Goal: Task Accomplishment & Management: Use online tool/utility

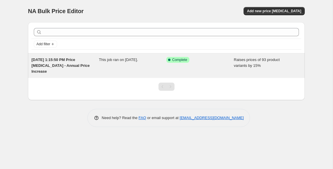
click at [84, 59] on span "[DATE] 1:15:50 PM Price [MEDICAL_DATA] - Annual Price Increase" at bounding box center [60, 65] width 58 height 16
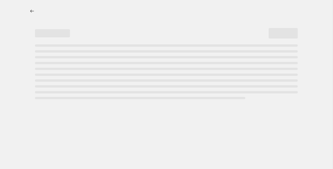
select select "percentage"
select select "remove"
select select "collection"
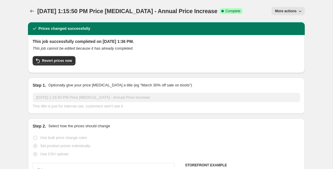
click at [109, 64] on div "Revert prices now" at bounding box center [166, 62] width 267 height 12
click at [295, 11] on span "More actions" at bounding box center [286, 11] width 22 height 5
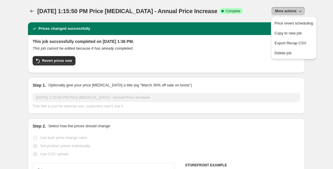
click at [256, 6] on div "[DATE] 1:15:50 PM Price [MEDICAL_DATA] - Annual Price Increase. This page is re…" at bounding box center [166, 11] width 277 height 22
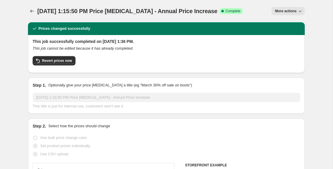
click at [101, 90] on div "Step 1. Optionally give your price [MEDICAL_DATA] a title (eg "March 30% off sa…" at bounding box center [166, 95] width 267 height 27
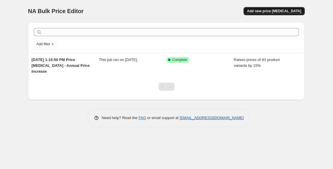
click at [283, 8] on button "Add new price [MEDICAL_DATA]" at bounding box center [273, 11] width 61 height 8
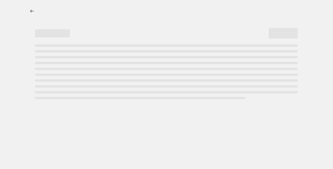
select select "percentage"
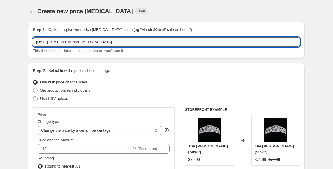
click at [172, 39] on input "[DATE] 10:51:36 PM Price [MEDICAL_DATA]" at bounding box center [166, 41] width 267 height 9
click at [172, 38] on input "[DATE] 10:51:36 PM Price [MEDICAL_DATA]" at bounding box center [166, 41] width 267 height 9
type input "T"
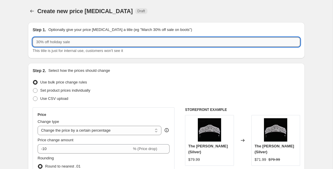
type input "R"
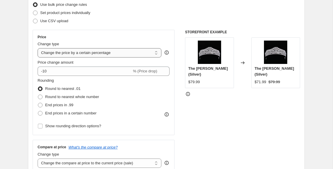
scroll to position [79, 0]
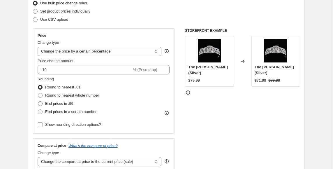
type input "Tariff/Import charge price increase"
click at [65, 101] on span "End prices in .99" at bounding box center [59, 103] width 28 height 4
click at [38, 101] on input "End prices in .99" at bounding box center [38, 101] width 0 height 0
radio input "true"
click at [148, 51] on select "Change the price to a certain amount Change the price by a certain amount Chang…" at bounding box center [100, 51] width 124 height 9
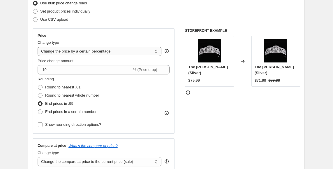
click at [38, 47] on select "Change the price to a certain amount Change the price by a certain amount Chang…" at bounding box center [100, 51] width 124 height 9
click at [196, 109] on div "STOREFRONT EXAMPLE The [PERSON_NAME] (Silver) $79.99 Changed to The [PERSON_NAM…" at bounding box center [242, 99] width 115 height 143
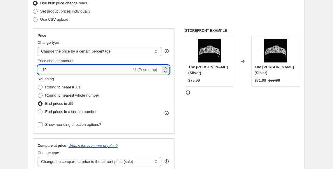
click at [103, 68] on input "-10" at bounding box center [85, 69] width 94 height 9
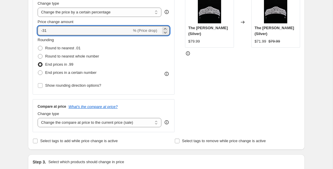
scroll to position [49, 0]
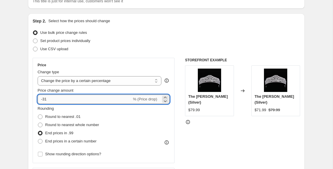
click at [121, 97] on input "-31" at bounding box center [85, 98] width 94 height 9
type input "15"
click at [229, 155] on div "STOREFRONT EXAMPLE The [PERSON_NAME] (Silver) $79.99 Changed to The [PERSON_NAM…" at bounding box center [242, 129] width 115 height 143
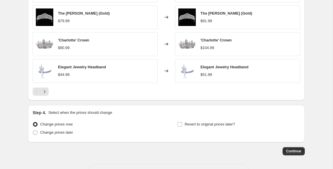
scroll to position [413, 0]
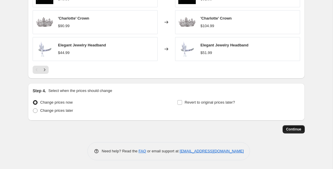
click at [294, 126] on button "Continue" at bounding box center [293, 129] width 22 height 8
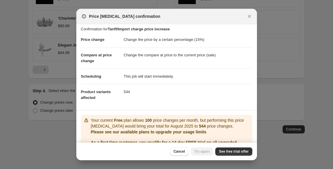
scroll to position [0, 0]
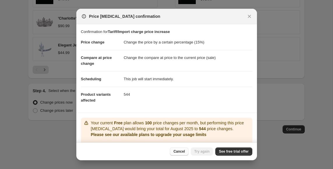
click at [176, 149] on span "Cancel" at bounding box center [178, 151] width 11 height 5
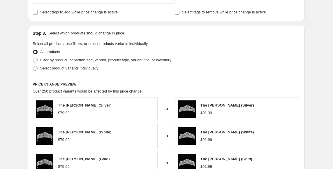
scroll to position [240, 0]
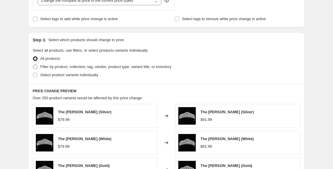
click at [149, 68] on span "Filter by product, collection, tag, vendor, product type, variant title, or inv…" at bounding box center [105, 66] width 131 height 4
click at [33, 65] on input "Filter by product, collection, tag, vendor, product type, variant title, or inv…" at bounding box center [33, 64] width 0 height 0
radio input "true"
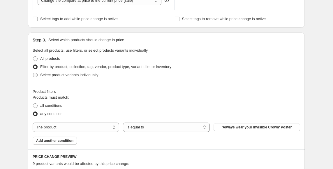
click at [95, 75] on span "Select product variants individually" at bounding box center [69, 74] width 58 height 4
click at [33, 73] on input "Select product variants individually" at bounding box center [33, 72] width 0 height 0
radio input "true"
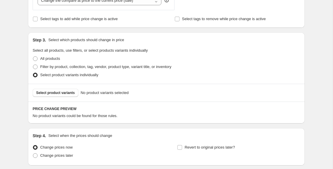
click at [97, 71] on label "Select product variants individually" at bounding box center [66, 75] width 66 height 8
click at [33, 72] on input "Select product variants individually" at bounding box center [33, 72] width 0 height 0
click at [101, 66] on span "Filter by product, collection, tag, vendor, product type, variant title, or inv…" at bounding box center [105, 66] width 131 height 4
click at [33, 65] on input "Filter by product, collection, tag, vendor, product type, variant title, or inv…" at bounding box center [33, 64] width 0 height 0
radio input "true"
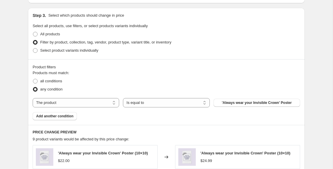
scroll to position [265, 0]
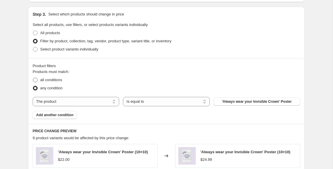
click at [62, 81] on span "all conditions" at bounding box center [51, 79] width 22 height 4
click at [33, 78] on input "all conditions" at bounding box center [33, 77] width 0 height 0
radio input "true"
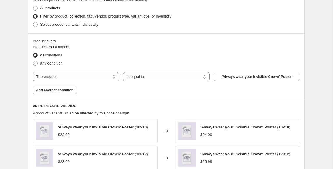
scroll to position [297, 0]
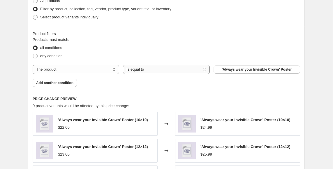
click at [143, 70] on select "Is equal to Is not equal to" at bounding box center [166, 69] width 86 height 9
click at [106, 69] on select "The product The product's collection The product's tag The product's vendor The…" at bounding box center [76, 69] width 86 height 9
select select "collection"
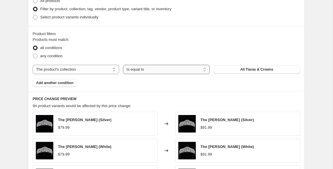
click at [163, 70] on select "Is equal to Is not equal to" at bounding box center [166, 69] width 86 height 9
click at [225, 69] on button "All Tiaras & Crowns" at bounding box center [256, 69] width 86 height 8
click at [210, 86] on div "Products must match: all conditions any condition The product The product's col…" at bounding box center [166, 62] width 267 height 50
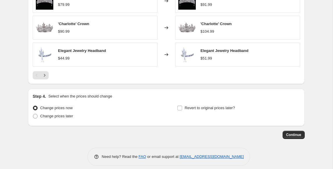
scroll to position [479, 0]
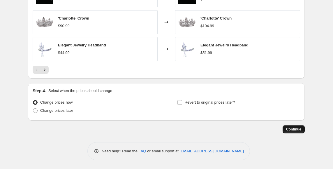
click at [294, 128] on span "Continue" at bounding box center [293, 129] width 15 height 5
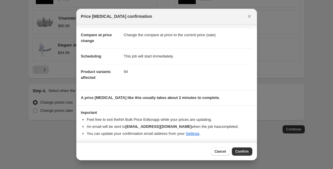
scroll to position [0, 0]
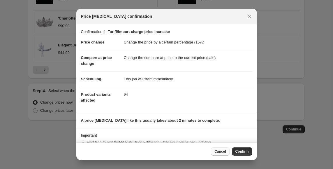
click at [219, 151] on span "Cancel" at bounding box center [219, 151] width 11 height 5
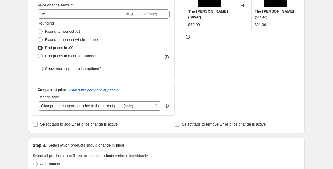
scroll to position [126, 0]
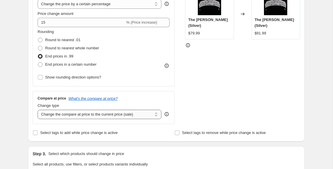
click at [155, 114] on select "Change the compare at price to the current price (sale) Change the compare at p…" at bounding box center [100, 113] width 124 height 9
select select "remove"
click at [38, 109] on select "Change the compare at price to the current price (sale) Change the compare at p…" at bounding box center [100, 113] width 124 height 9
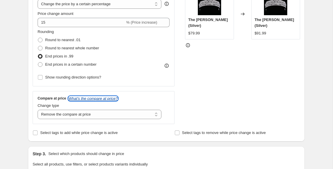
click at [118, 98] on icon "What's the compare at price?" at bounding box center [92, 98] width 49 height 4
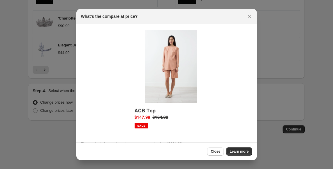
scroll to position [0, 0]
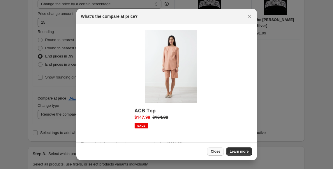
click at [217, 151] on span "Close" at bounding box center [215, 151] width 10 height 5
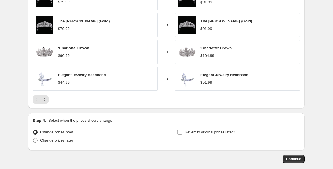
scroll to position [479, 0]
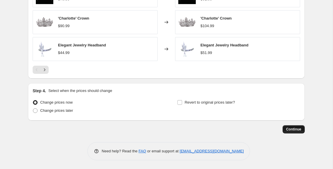
click at [288, 128] on span "Continue" at bounding box center [293, 129] width 15 height 5
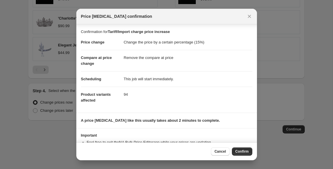
scroll to position [23, 0]
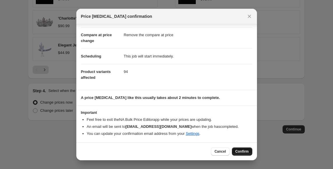
click at [245, 149] on span "Confirm" at bounding box center [241, 151] width 13 height 5
type input "Tariff/Import charge price increase"
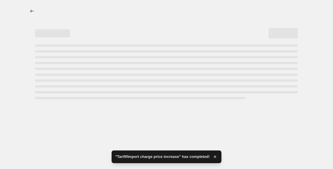
select select "percentage"
select select "remove"
select select "collection"
